Goal: Transaction & Acquisition: Purchase product/service

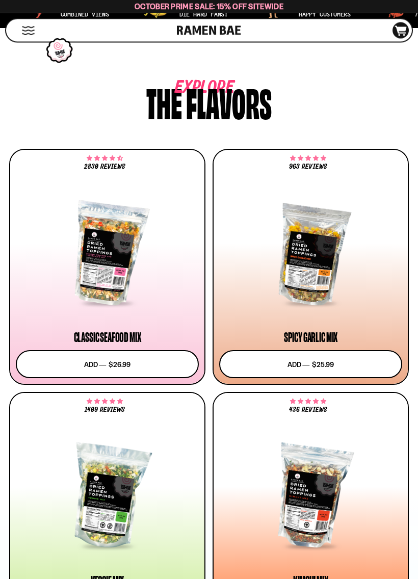
scroll to position [535, 0]
click at [326, 300] on span at bounding box center [310, 303] width 61 height 10
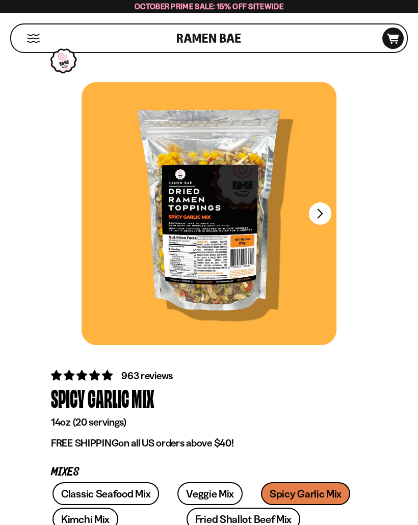
click at [333, 207] on div at bounding box center [209, 213] width 255 height 263
click at [312, 206] on button "FADCB6FD-DFAB-4417-9F21-029242090B77" at bounding box center [320, 213] width 22 height 22
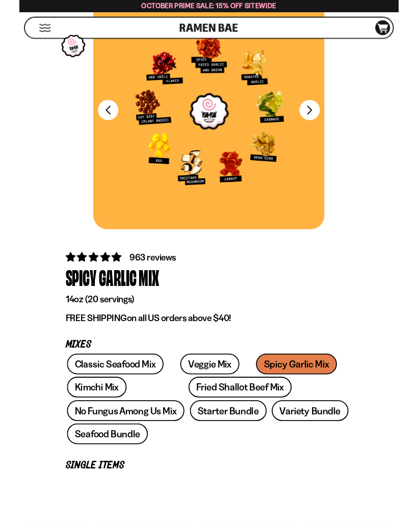
scroll to position [91, 0]
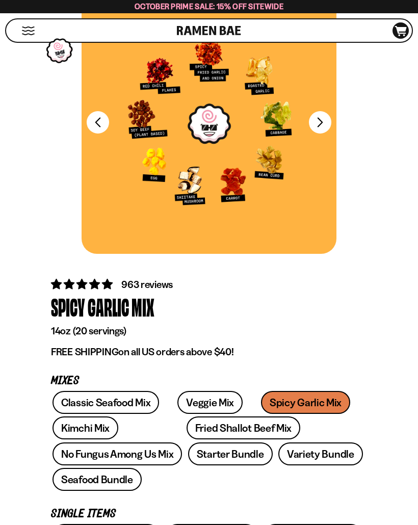
click at [195, 427] on link "Fried Shallot Beef Mix" at bounding box center [244, 427] width 114 height 23
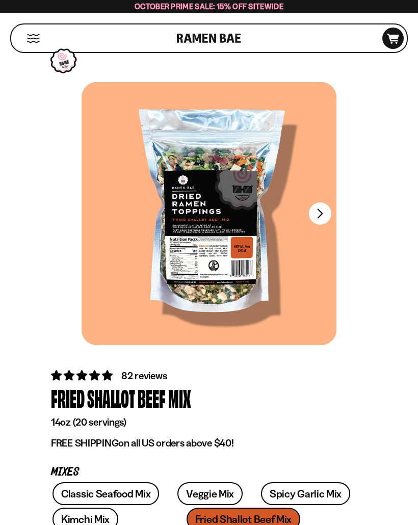
click at [320, 216] on button "FADCB6FD-DFAB-4417-9F21-029242090B77" at bounding box center [320, 213] width 22 height 22
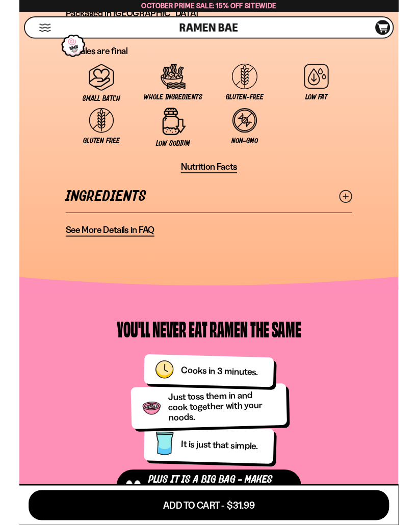
scroll to position [1077, 0]
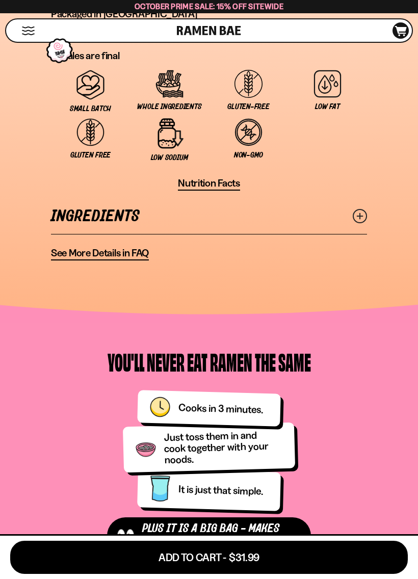
click at [295, 524] on button "Add To Cart - $31.99" at bounding box center [208, 557] width 397 height 33
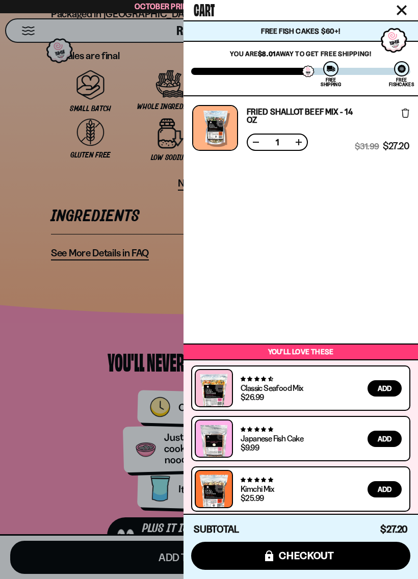
click at [404, 17] on button "Close cart" at bounding box center [401, 10] width 15 height 15
